Goal: Transaction & Acquisition: Book appointment/travel/reservation

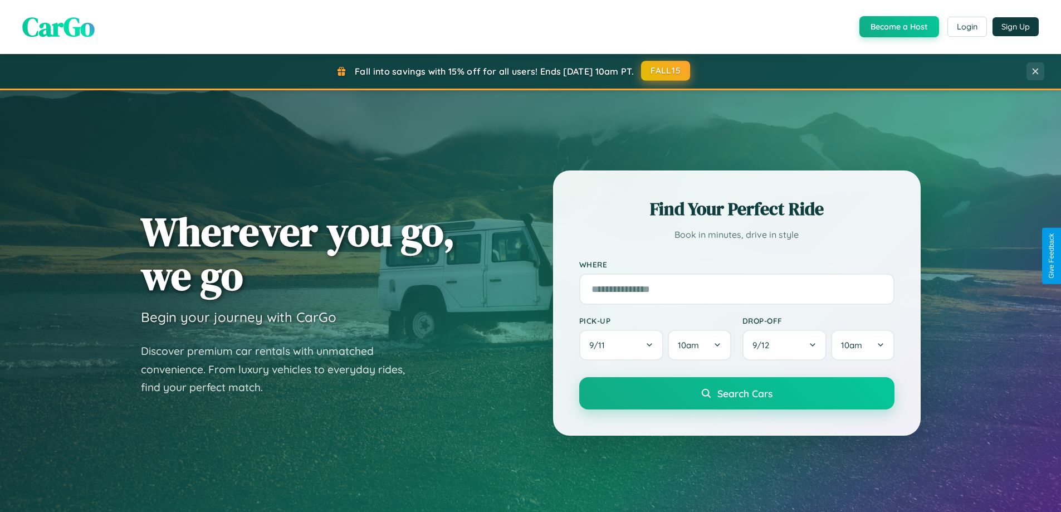
click at [666, 71] on button "FALL15" at bounding box center [665, 71] width 49 height 20
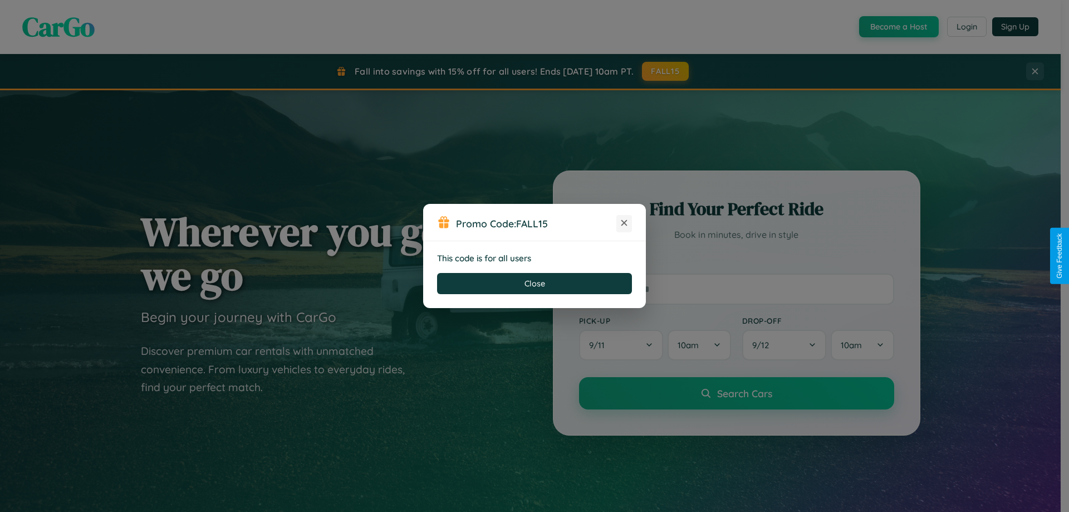
click at [624, 223] on icon at bounding box center [624, 222] width 11 height 11
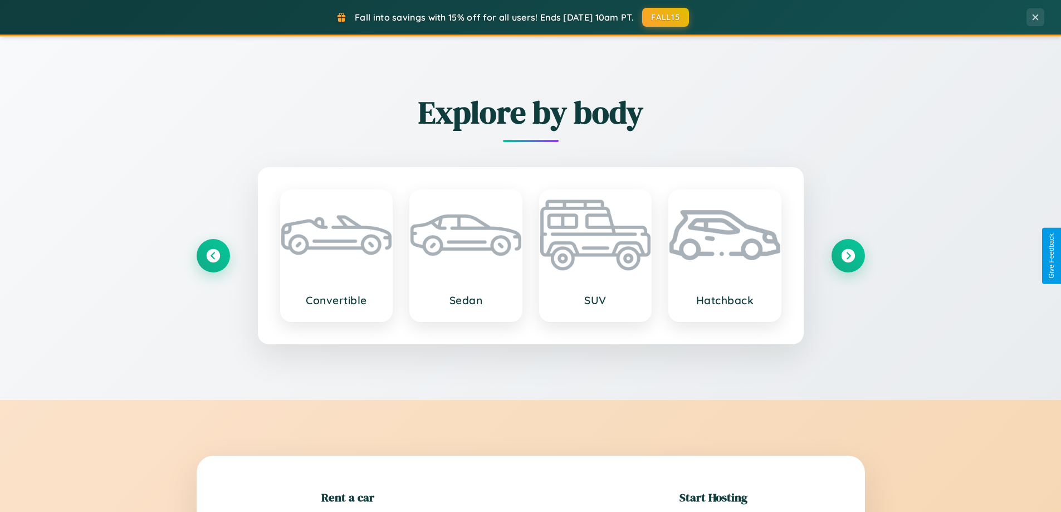
scroll to position [241, 0]
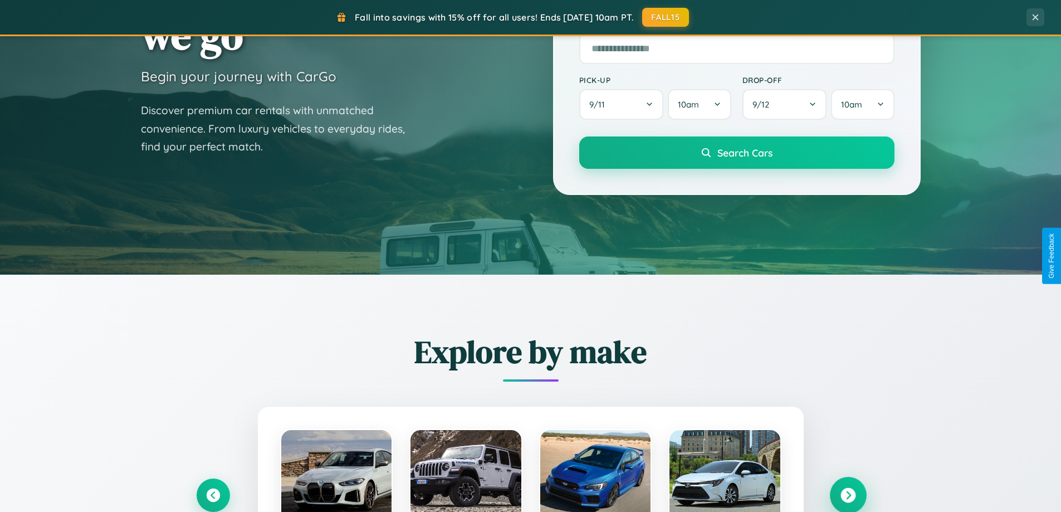
click at [848, 495] on icon at bounding box center [848, 495] width 15 height 15
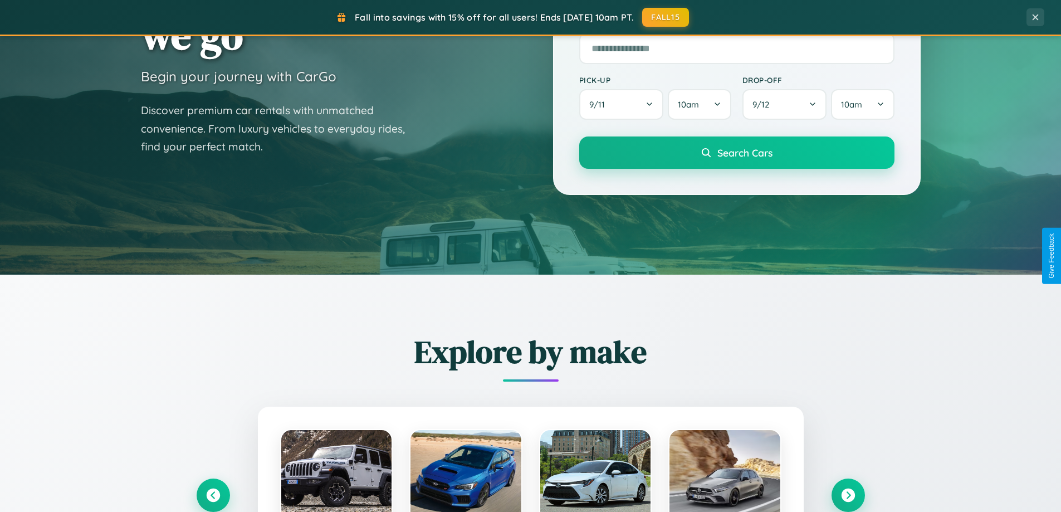
scroll to position [1115, 0]
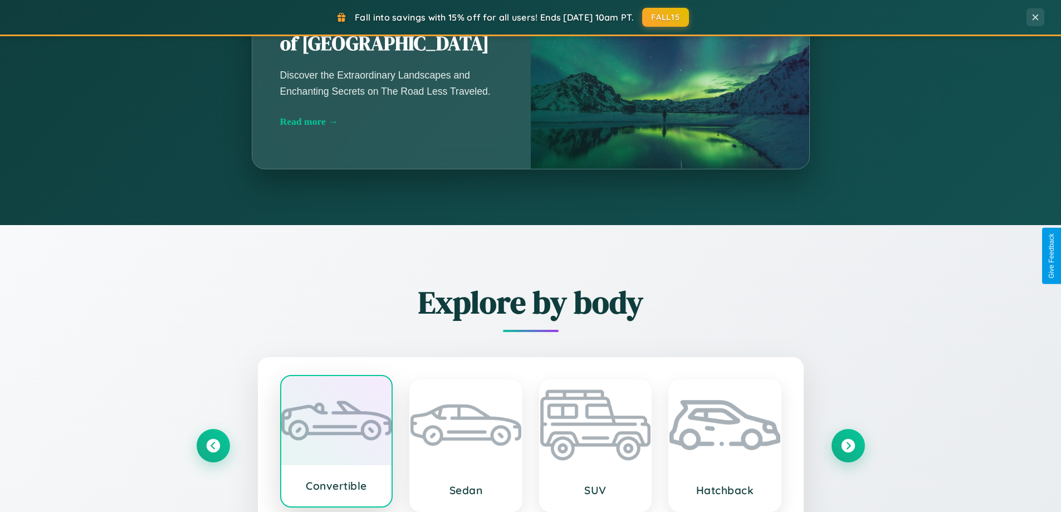
click at [336, 446] on div at bounding box center [336, 420] width 111 height 89
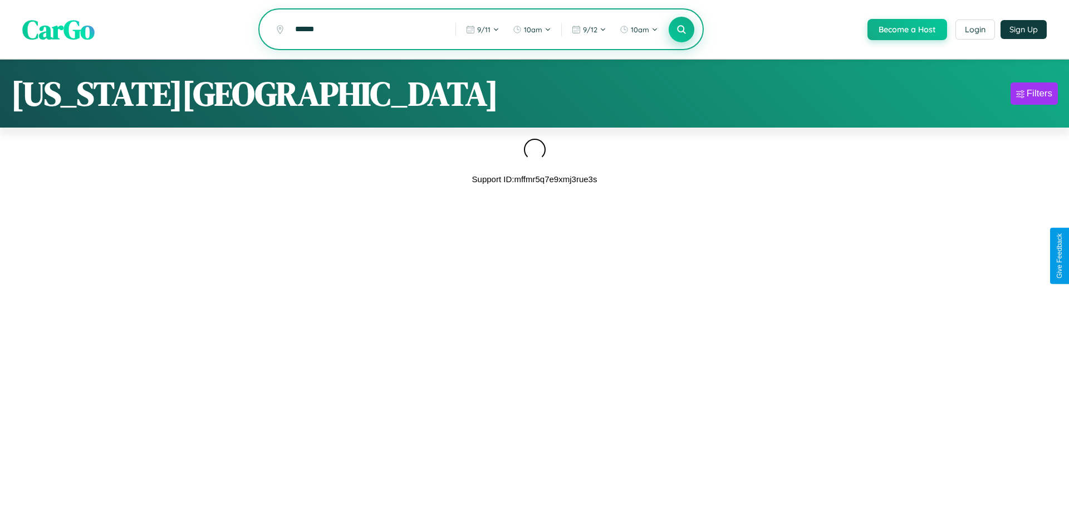
click at [681, 30] on icon at bounding box center [681, 29] width 11 height 11
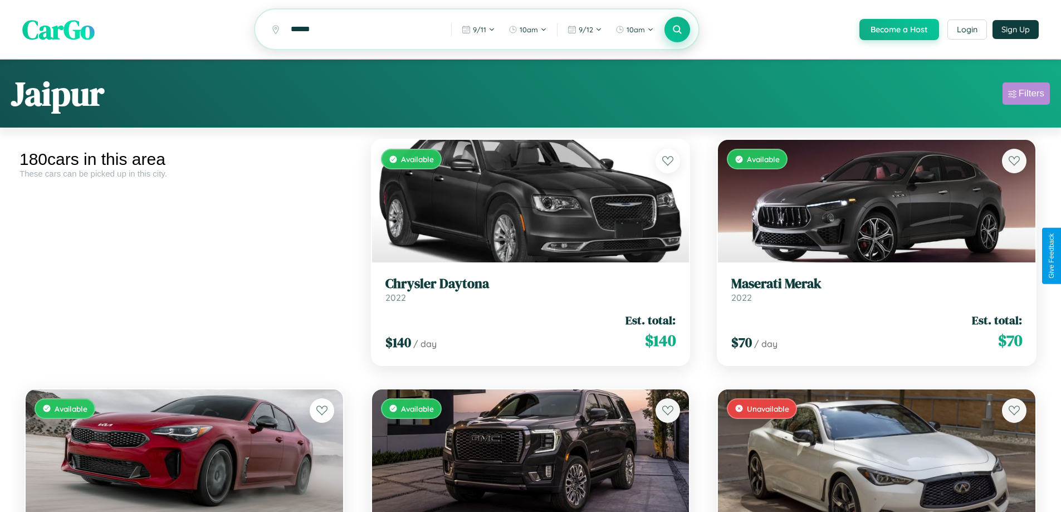
click at [1026, 95] on div "Filters" at bounding box center [1032, 93] width 26 height 11
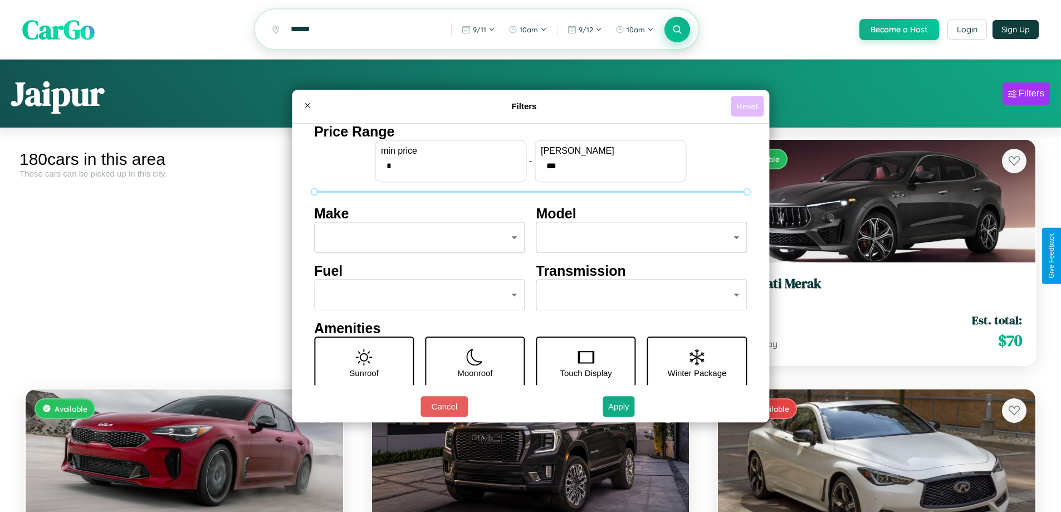
click at [749, 106] on button "Reset" at bounding box center [747, 106] width 33 height 21
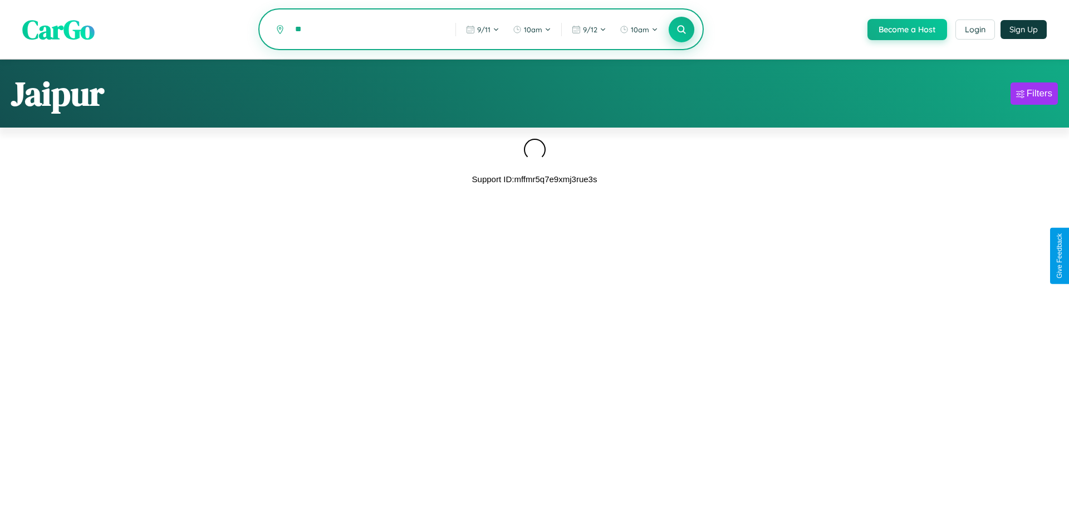
type input "*"
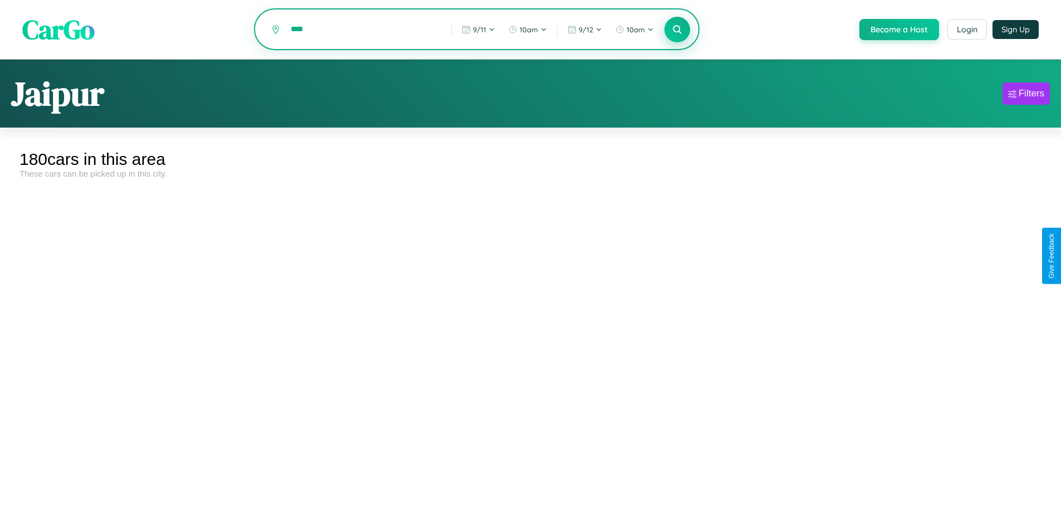
type input "****"
click at [677, 30] on icon at bounding box center [677, 29] width 11 height 11
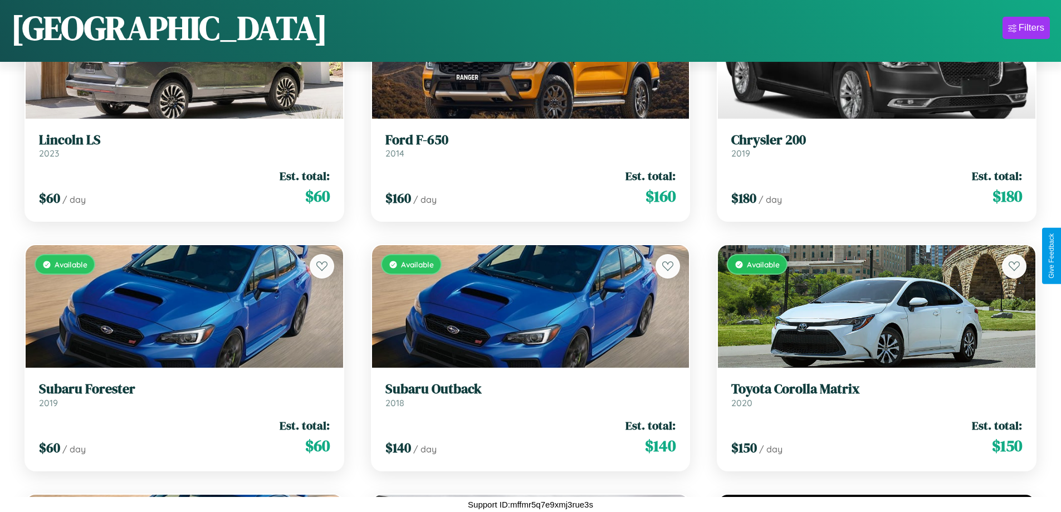
scroll to position [988, 0]
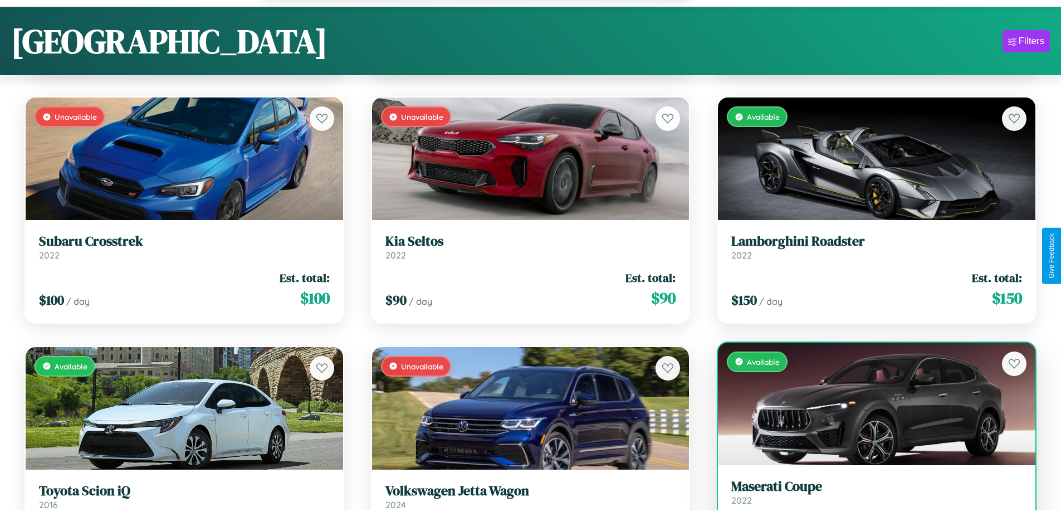
click at [870, 495] on h3 "Maserati Coupe" at bounding box center [876, 486] width 291 height 16
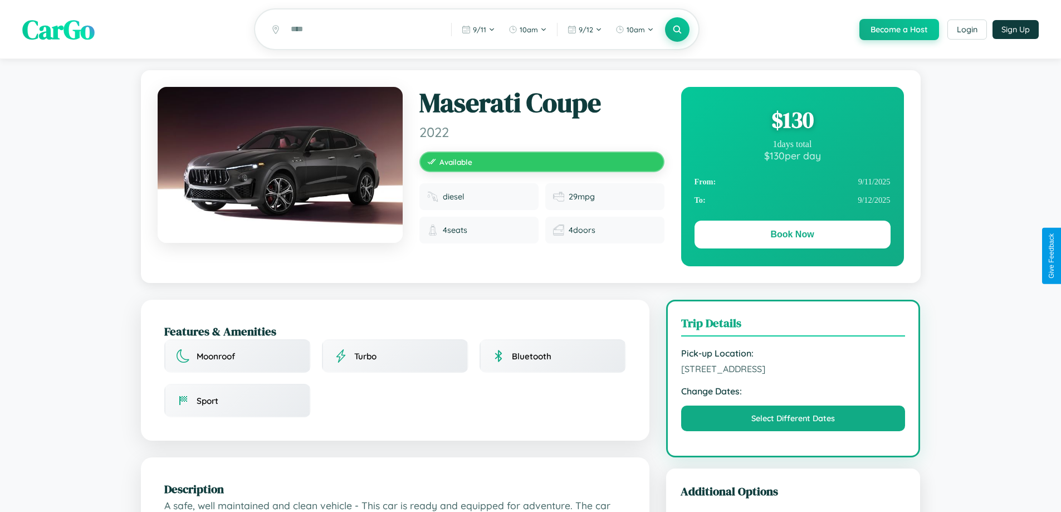
scroll to position [115, 0]
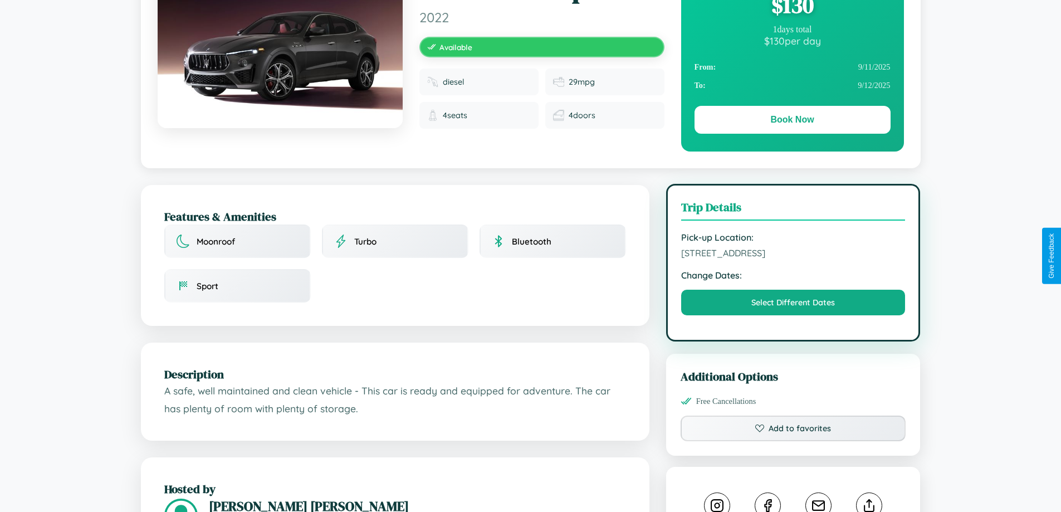
click at [793, 255] on span "[STREET_ADDRESS]" at bounding box center [793, 252] width 224 height 11
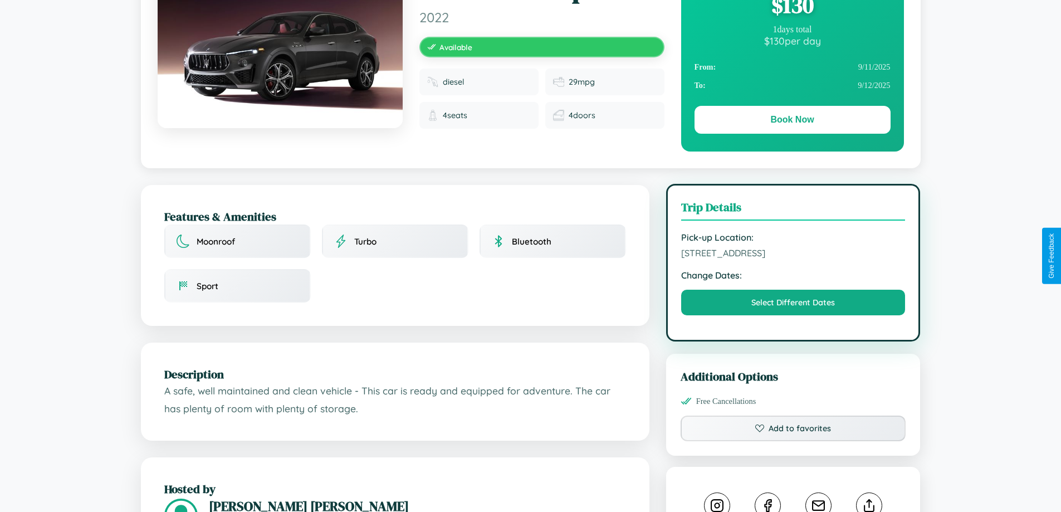
click at [793, 255] on span "[STREET_ADDRESS]" at bounding box center [793, 252] width 224 height 11
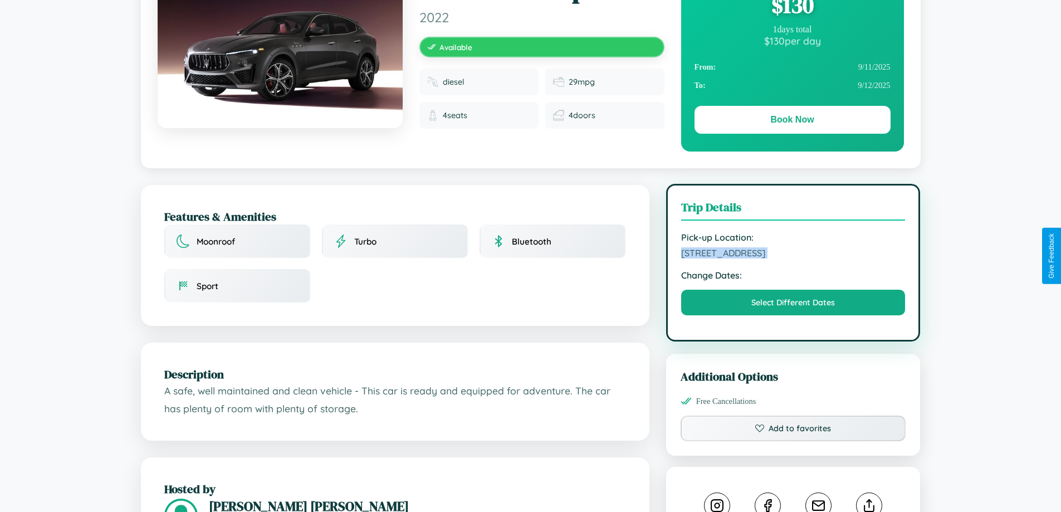
click at [793, 255] on span "[STREET_ADDRESS]" at bounding box center [793, 252] width 224 height 11
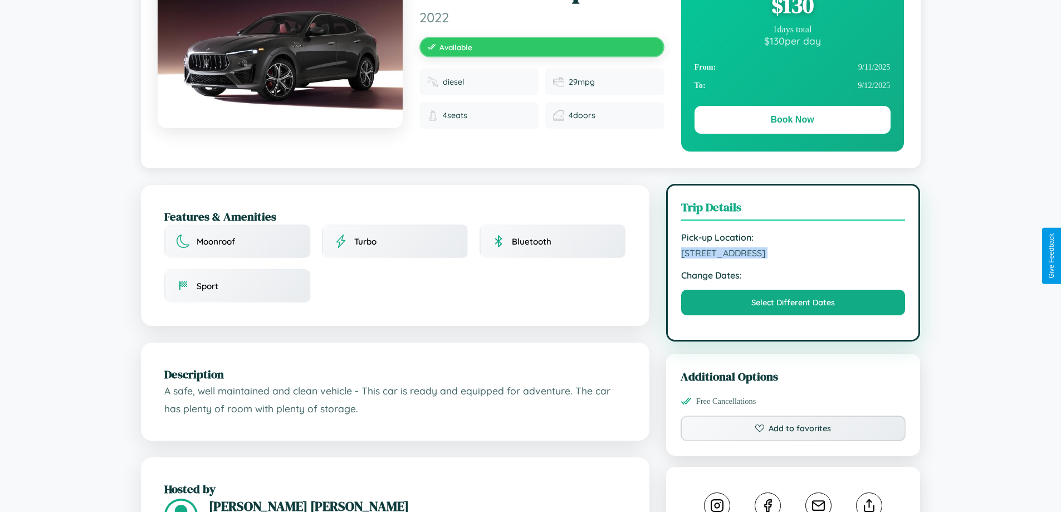
click at [793, 255] on span "[STREET_ADDRESS]" at bounding box center [793, 252] width 224 height 11
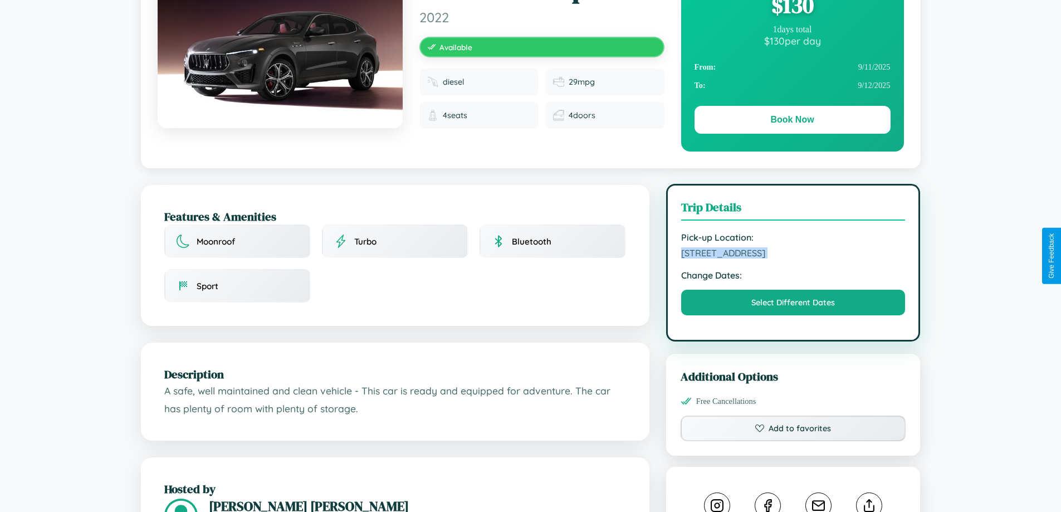
click at [793, 255] on span "[STREET_ADDRESS]" at bounding box center [793, 252] width 224 height 11
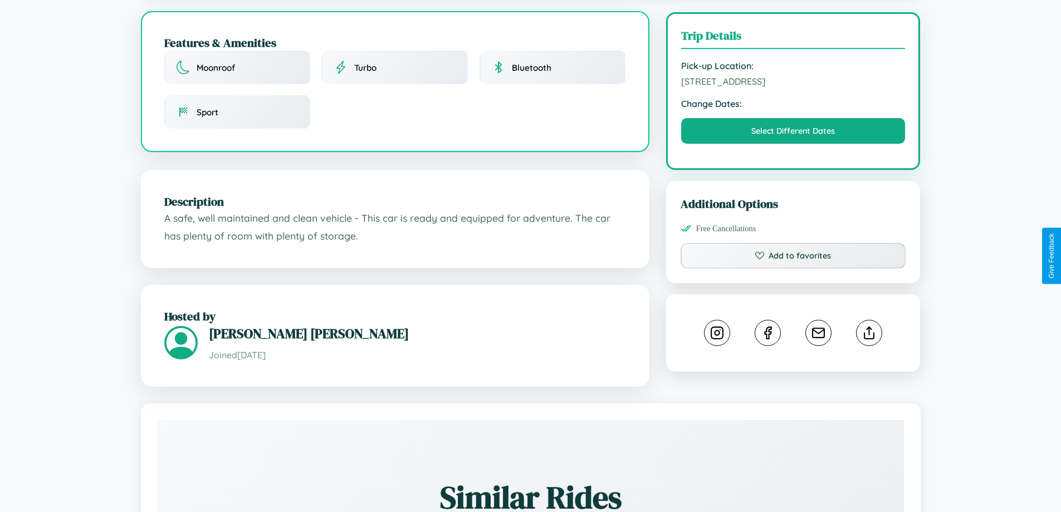
scroll to position [366, 0]
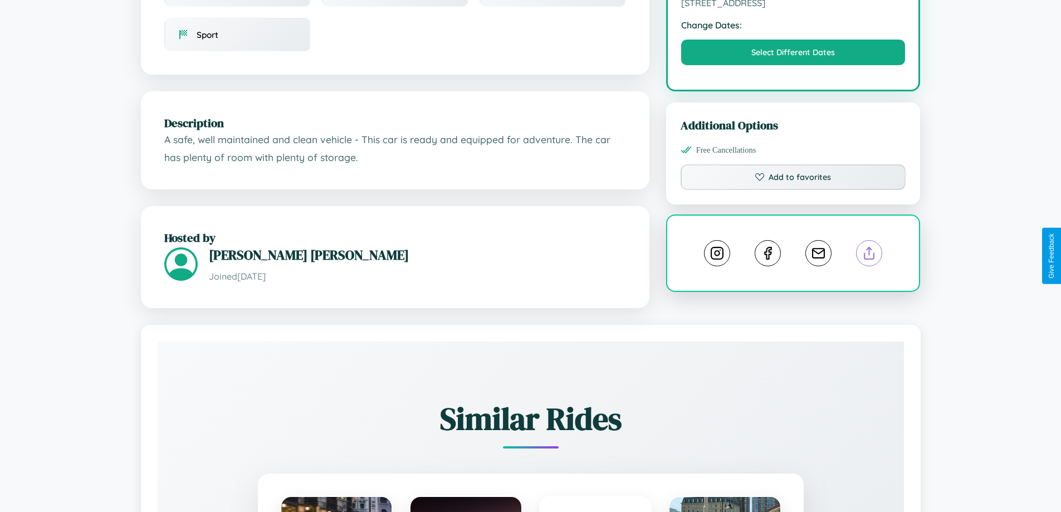
click at [870, 255] on line at bounding box center [870, 251] width 0 height 8
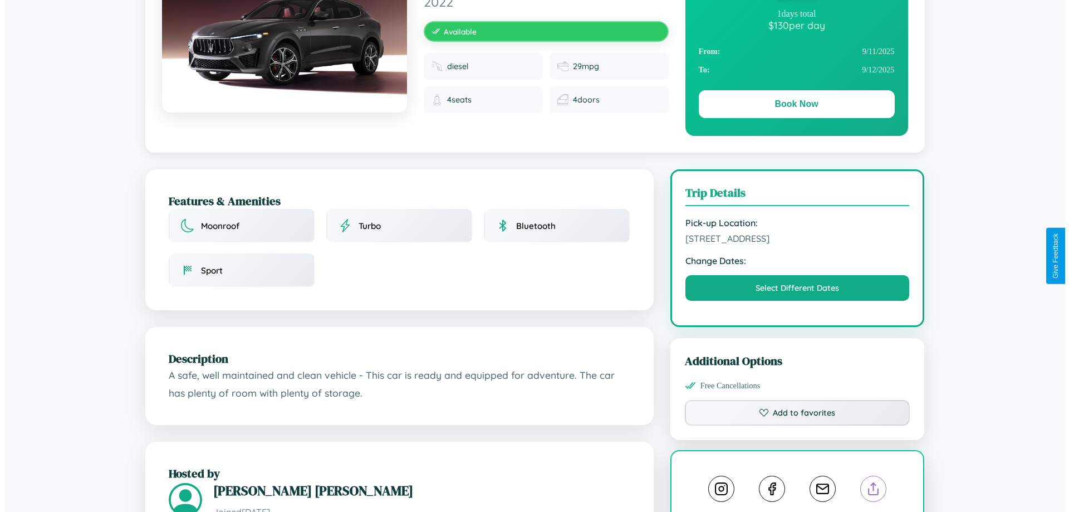
scroll to position [0, 0]
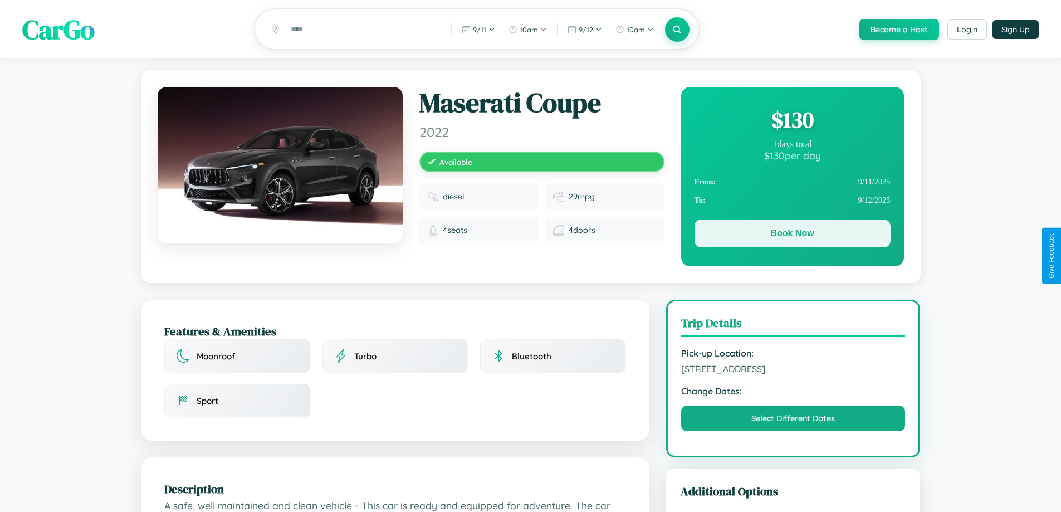
click at [792, 235] on button "Book Now" at bounding box center [793, 233] width 196 height 28
